Goal: Transaction & Acquisition: Purchase product/service

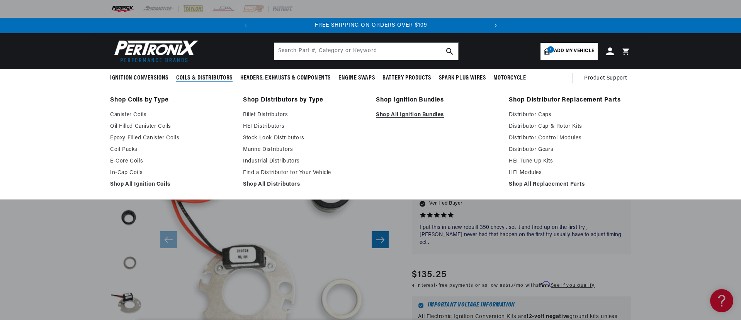
click at [196, 76] on span "Coils & Distributors" at bounding box center [204, 78] width 56 height 8
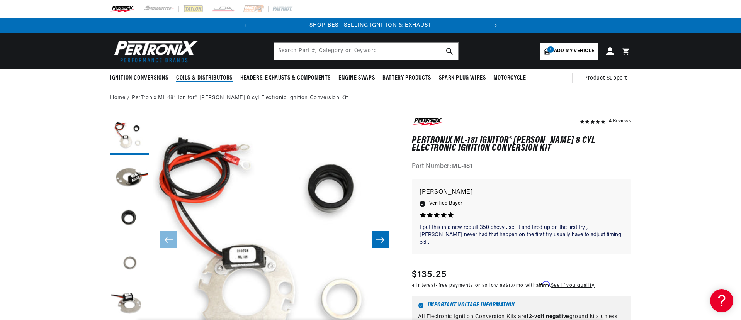
click at [196, 76] on span "Coils & Distributors" at bounding box center [204, 78] width 56 height 8
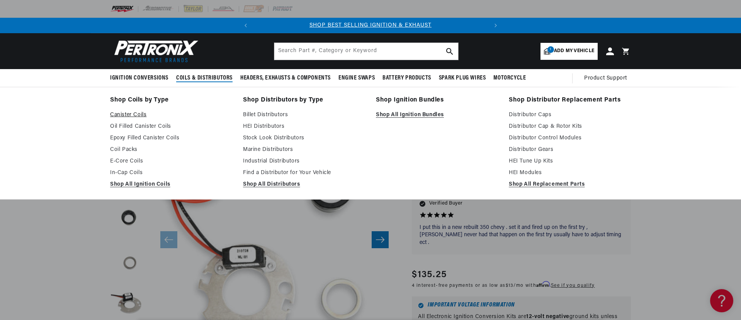
click at [124, 113] on link "Canister Coils" at bounding box center [171, 115] width 122 height 9
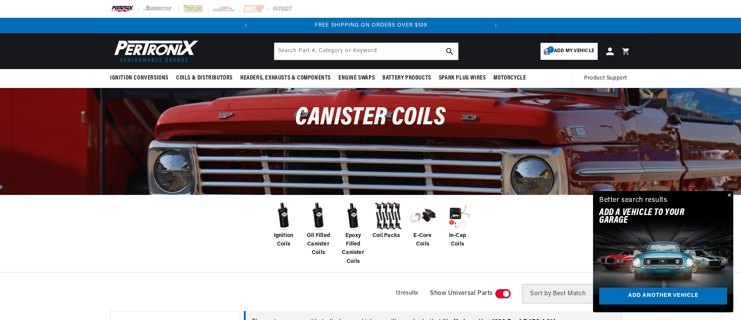
click at [568, 51] on span "Add my vehicle" at bounding box center [574, 51] width 40 height 7
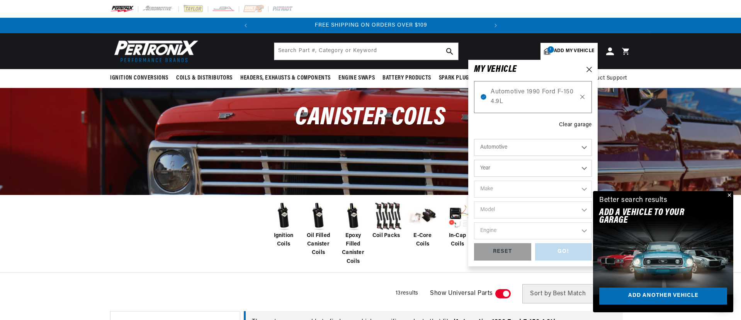
click at [583, 99] on icon at bounding box center [582, 97] width 7 height 6
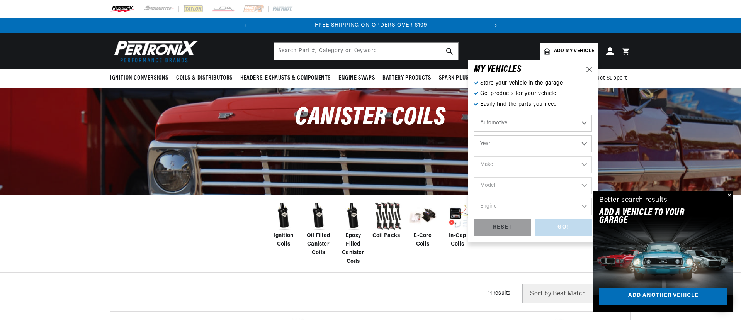
click at [489, 143] on select "Year [DATE] 2025 2024 2023 2022 2021 2020 2019 2018 2017 2016 2015 2014 2013 20…" at bounding box center [533, 144] width 118 height 17
select select "1974"
click at [474, 136] on select "Year [DATE] 2025 2024 2023 2022 2021 2020 2019 2018 2017 2016 2015 2014 2013 20…" at bounding box center [533, 144] width 118 height 17
select select "1974"
click at [495, 162] on select "Make Alfa Romeo American Motors Aston [PERSON_NAME] Audi [GEOGRAPHIC_DATA] Avan…" at bounding box center [533, 165] width 118 height 17
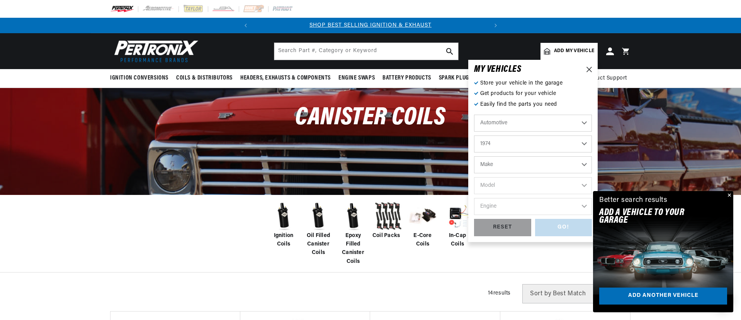
select select "Chevrolet"
click at [474, 157] on select "Make Alfa Romeo American Motors Aston [PERSON_NAME] Audi [GEOGRAPHIC_DATA] Avan…" at bounding box center [533, 165] width 118 height 17
select select "Chevrolet"
click at [491, 186] on select "Model [GEOGRAPHIC_DATA] Blazer C10 Pickup C10 Suburban C20 Pickup C20 Suburban …" at bounding box center [533, 185] width 118 height 17
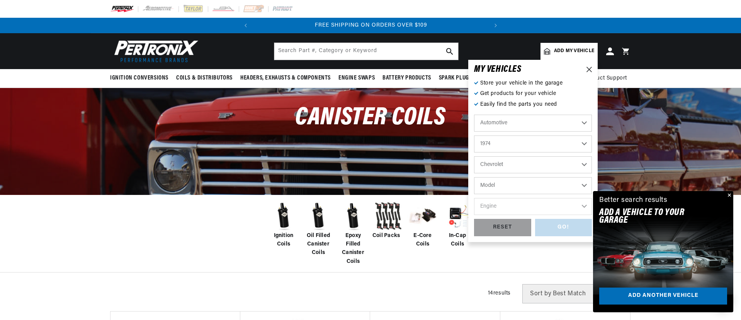
click at [159, 242] on div "Ignition Coils Oil Filled Canister Coils Epoxy Filled Canister Coils Coil Packs…" at bounding box center [370, 234] width 741 height 78
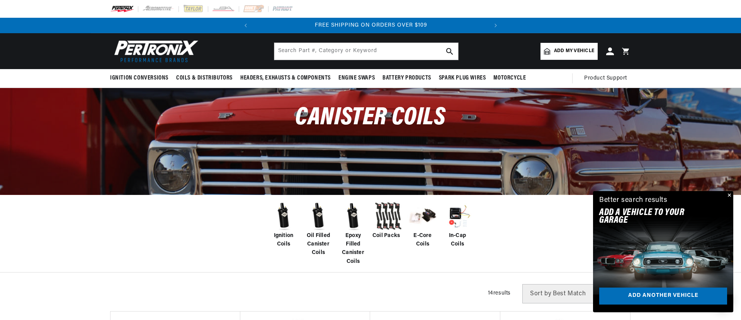
click at [567, 51] on span "Add my vehicle" at bounding box center [574, 51] width 40 height 7
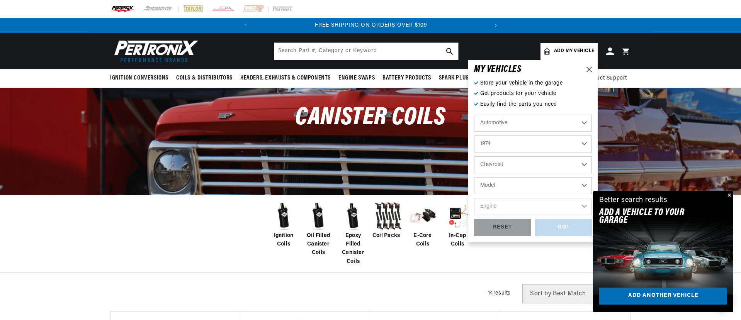
scroll to position [0, 0]
click at [486, 141] on select "2026 2025 2024 2023 2022 2021 2020 2019 2018 2017 2016 2015 2014 2013 2012 2011…" at bounding box center [533, 144] width 118 height 17
click at [474, 136] on select "2026 2025 2024 2023 2022 2021 2020 2019 2018 2017 2016 2015 2014 2013 2012 2011…" at bounding box center [533, 144] width 118 height 17
select select "1972"
click at [489, 188] on select "Model [GEOGRAPHIC_DATA] [GEOGRAPHIC_DATA] Blazer [GEOGRAPHIC_DATA] C10 Pickup C…" at bounding box center [533, 185] width 118 height 17
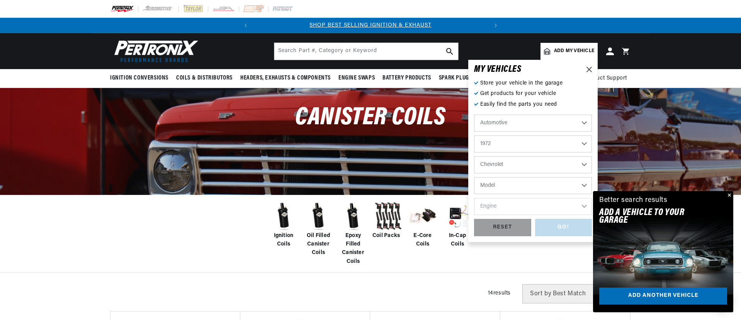
select select "Chevelle"
click at [474, 177] on select "Model [GEOGRAPHIC_DATA] [GEOGRAPHIC_DATA] Blazer [GEOGRAPHIC_DATA] C10 Pickup C…" at bounding box center [533, 185] width 118 height 17
select select "Chevelle"
click at [495, 208] on select "Engine 3.2L 3.8L 4.6L 5.3L 5.4L 6.5L 250cid / 4.1L 305cid / 5.0L 307cid / 5.0L …" at bounding box center [533, 206] width 118 height 17
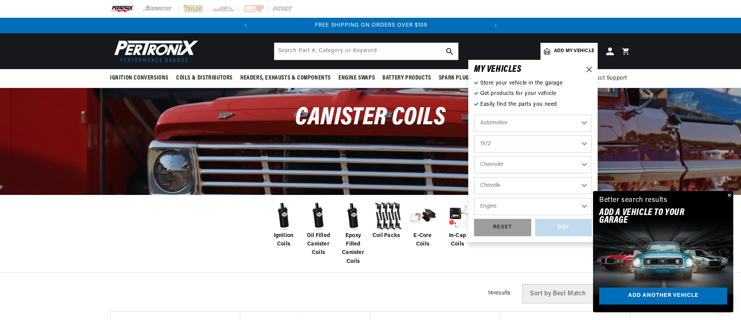
select select "350cid-5.7L"
click at [474, 198] on select "Engine 3.2L 3.8L 4.6L 5.3L 5.4L 6.5L 250cid / 4.1L 305cid / 5.0L 307cid / 5.0L …" at bounding box center [533, 206] width 118 height 17
select select "350cid-5.7L"
click at [559, 225] on div "GO!" at bounding box center [563, 227] width 57 height 17
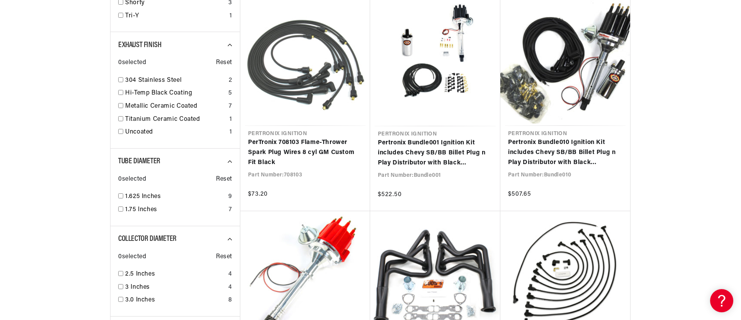
scroll to position [657, 0]
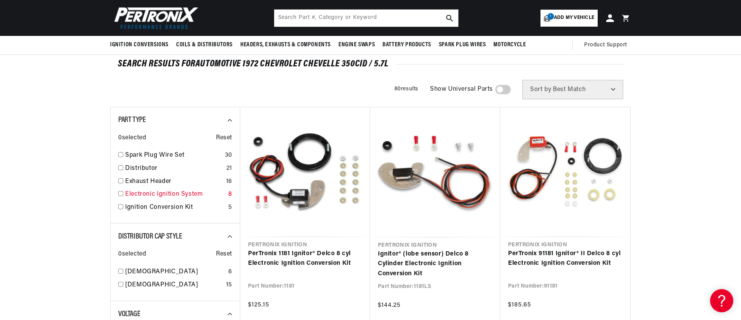
click at [121, 194] on input "checkbox" at bounding box center [120, 193] width 5 height 5
checkbox input "true"
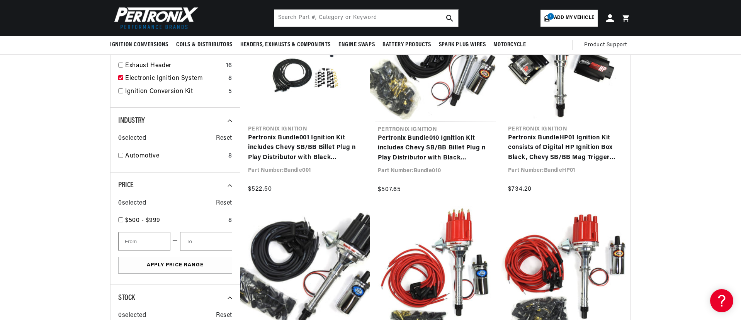
scroll to position [77, 0]
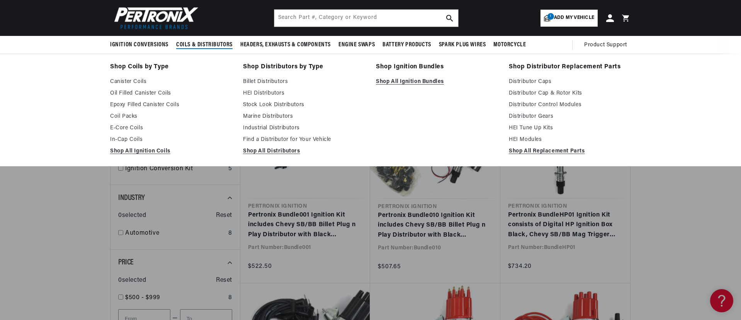
click at [200, 42] on span "Coils & Distributors" at bounding box center [204, 45] width 56 height 8
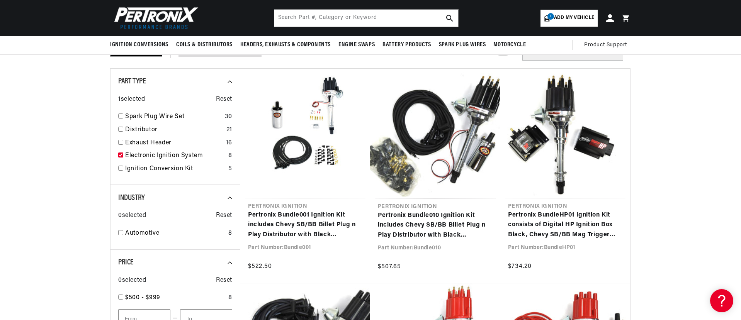
scroll to position [0, 0]
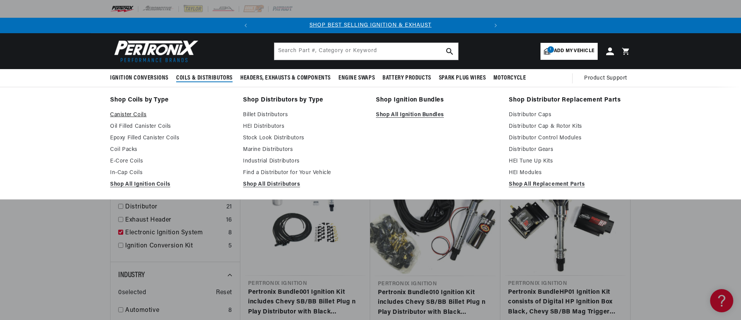
click at [129, 115] on link "Canister Coils" at bounding box center [171, 115] width 122 height 9
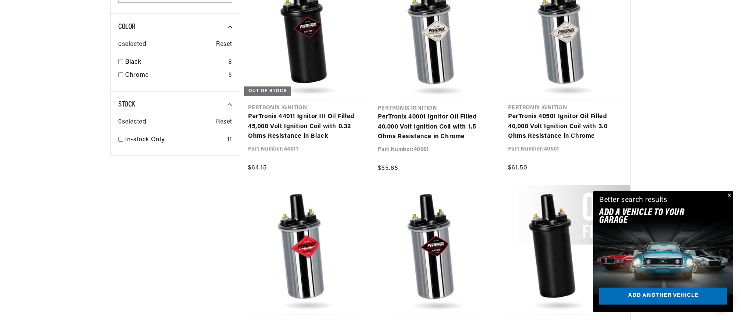
scroll to position [850, 0]
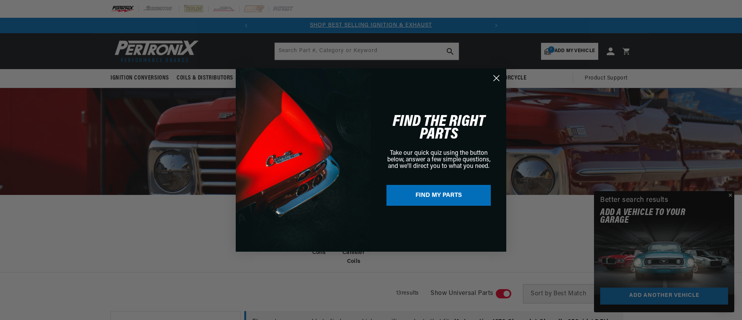
click at [498, 76] on circle "Close dialog" at bounding box center [496, 78] width 13 height 13
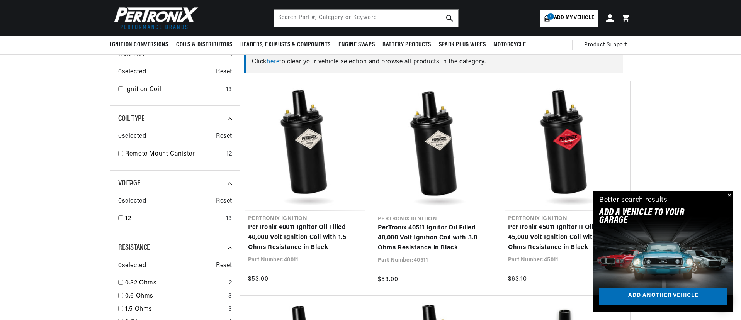
click at [730, 194] on button "Close" at bounding box center [728, 195] width 9 height 9
